Goal: Complete application form

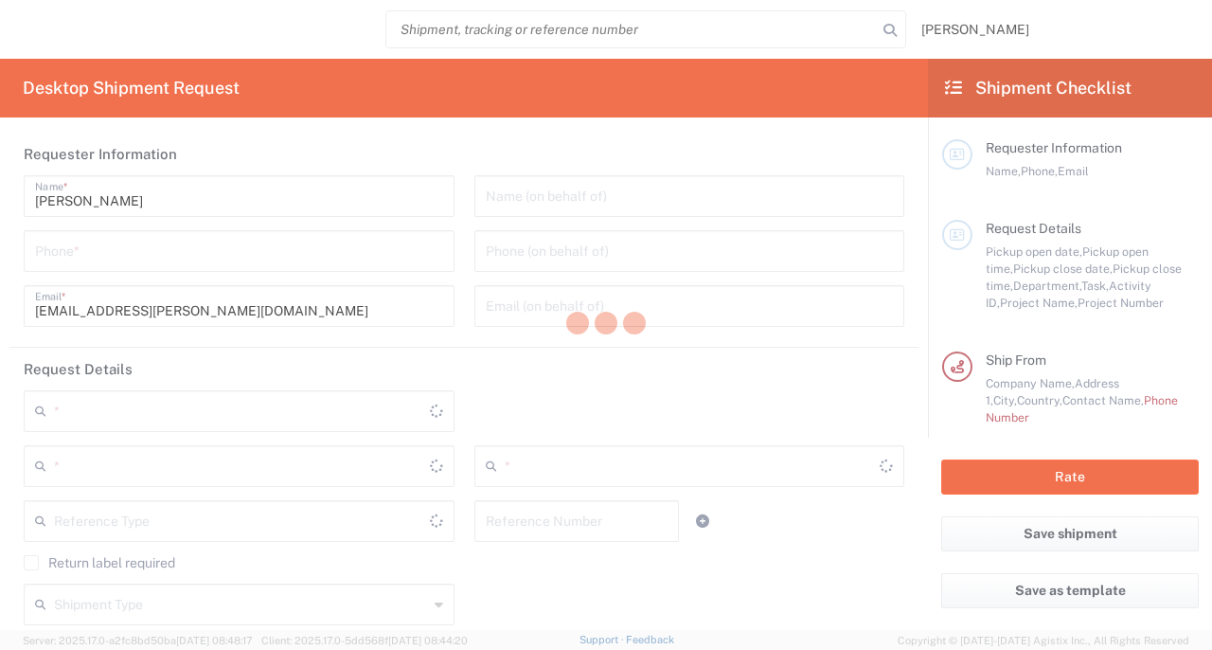
type input "Île-de-France"
type input "8350"
type input "[GEOGRAPHIC_DATA]"
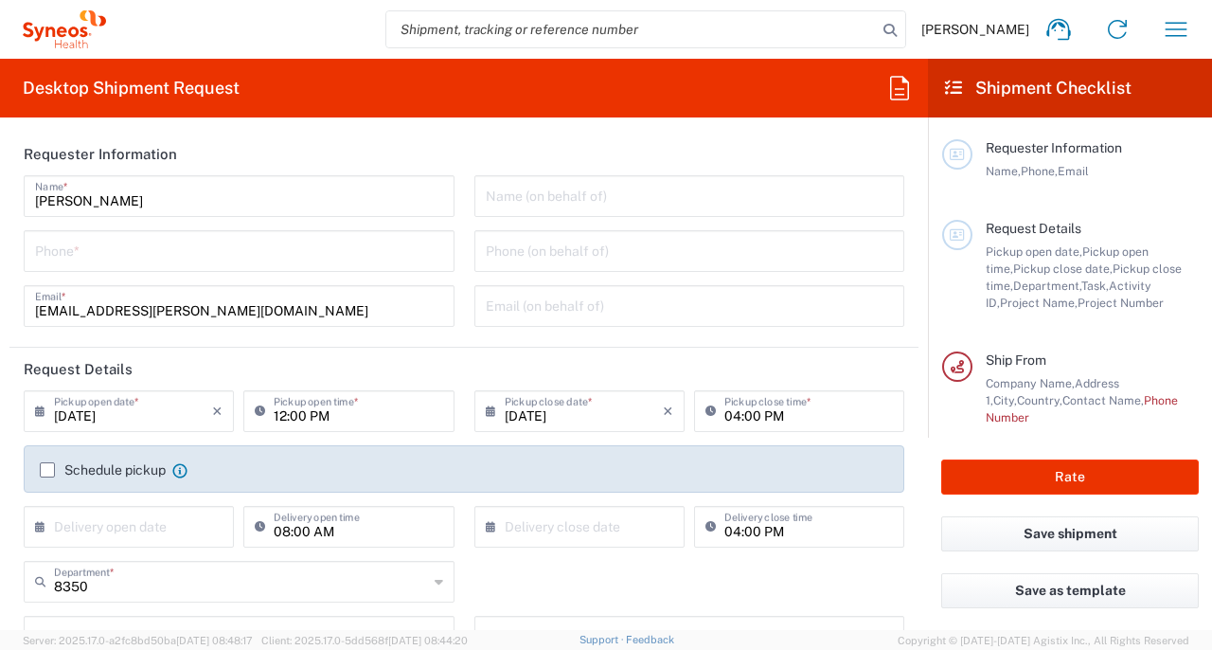
type input "Syneos Health France SARL"
